Goal: Navigation & Orientation: Find specific page/section

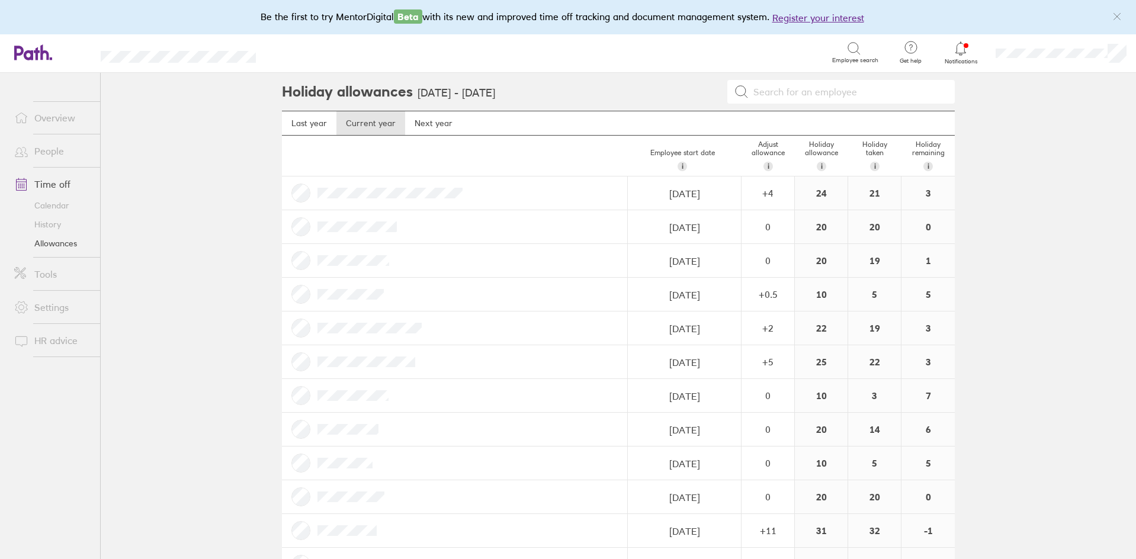
scroll to position [1594, 0]
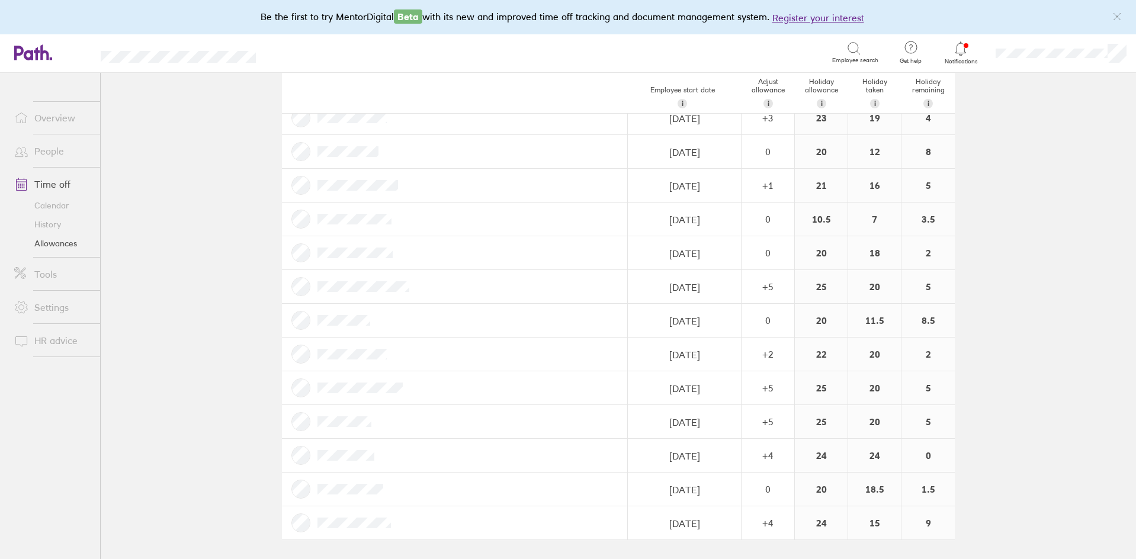
click at [51, 123] on link "Overview" at bounding box center [52, 118] width 95 height 24
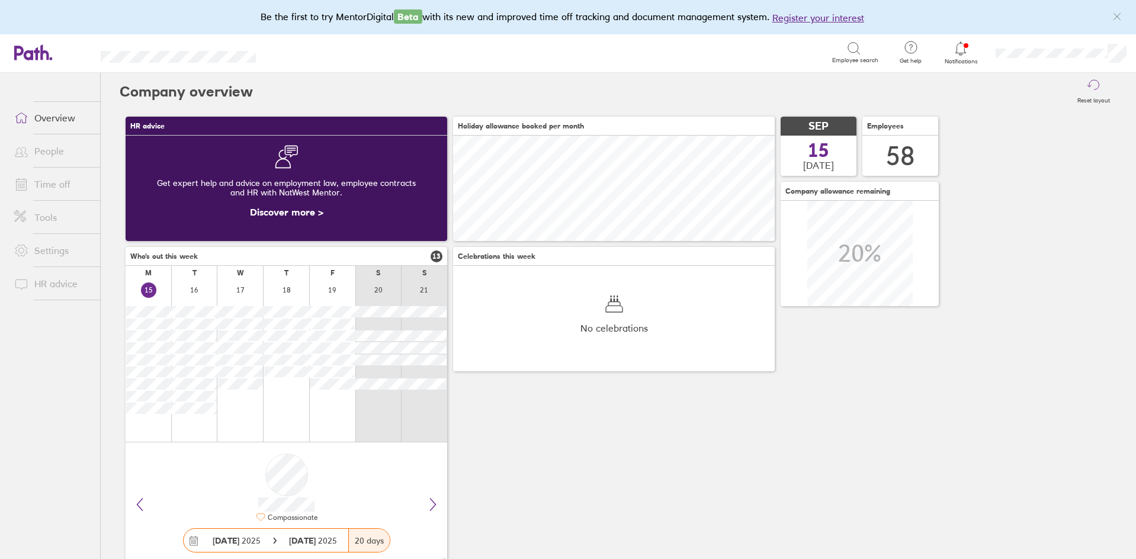
scroll to position [105, 321]
drag, startPoint x: 262, startPoint y: 184, endPoint x: 345, endPoint y: 188, distance: 83.0
click at [345, 188] on div "Get expert help and advice on employment law, employee contracts and HR with Na…" at bounding box center [286, 188] width 303 height 38
drag, startPoint x: 898, startPoint y: 157, endPoint x: 924, endPoint y: 157, distance: 26.1
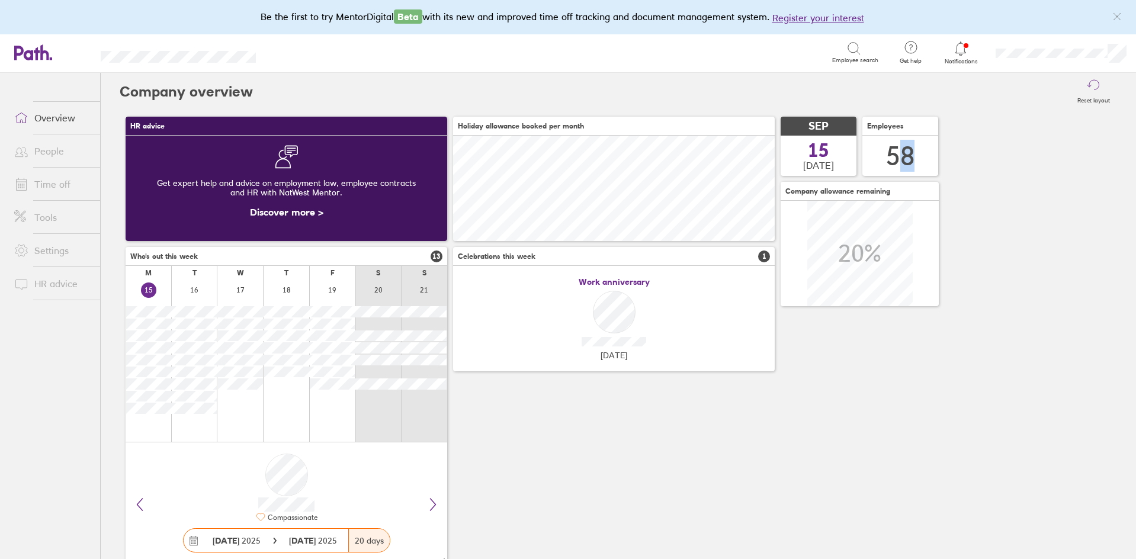
click at [924, 157] on div "58" at bounding box center [900, 156] width 76 height 40
click at [1089, 152] on div "HR advice Get expert help and advice on employment law, employee contracts and …" at bounding box center [618, 342] width 997 height 462
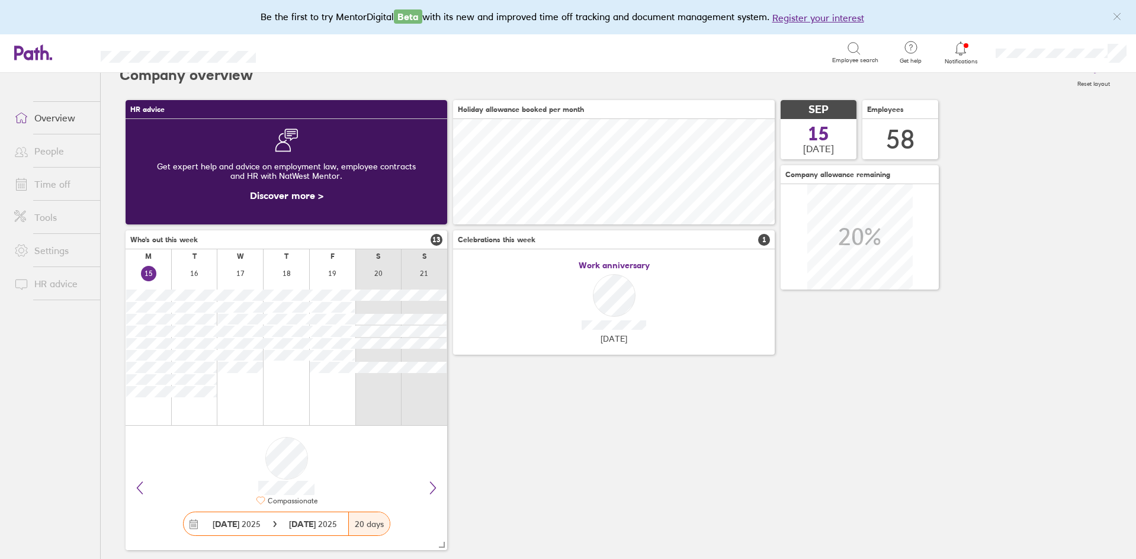
scroll to position [33, 0]
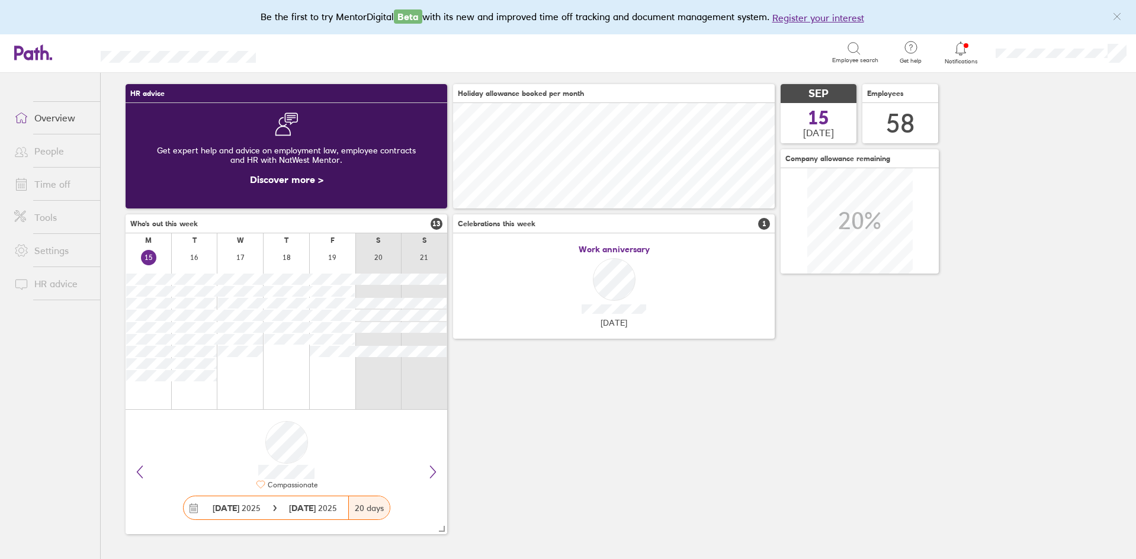
drag, startPoint x: 102, startPoint y: 49, endPoint x: 191, endPoint y: 39, distance: 90.0
click at [191, 39] on header "Search Employee search Get help FAQs Contact us Notifications My profile Sign o…" at bounding box center [568, 53] width 1136 height 38
click at [240, 44] on header "Search Employee search Get help FAQs Contact us Notifications My profile Sign o…" at bounding box center [568, 53] width 1136 height 38
click at [49, 155] on link "People" at bounding box center [52, 151] width 95 height 24
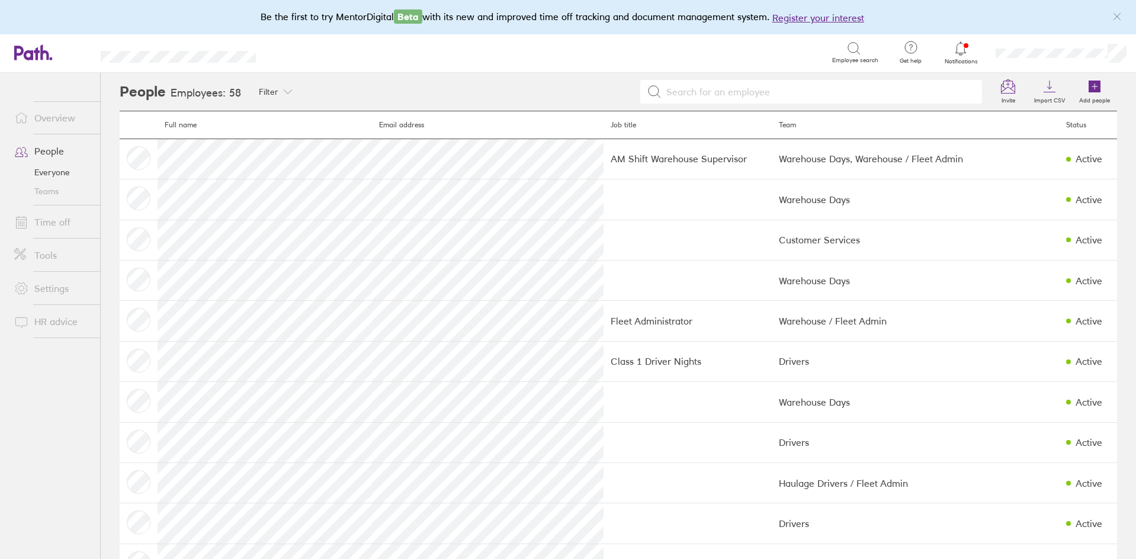
click at [60, 225] on link "Time off" at bounding box center [52, 222] width 95 height 24
